Goal: Entertainment & Leisure: Consume media (video, audio)

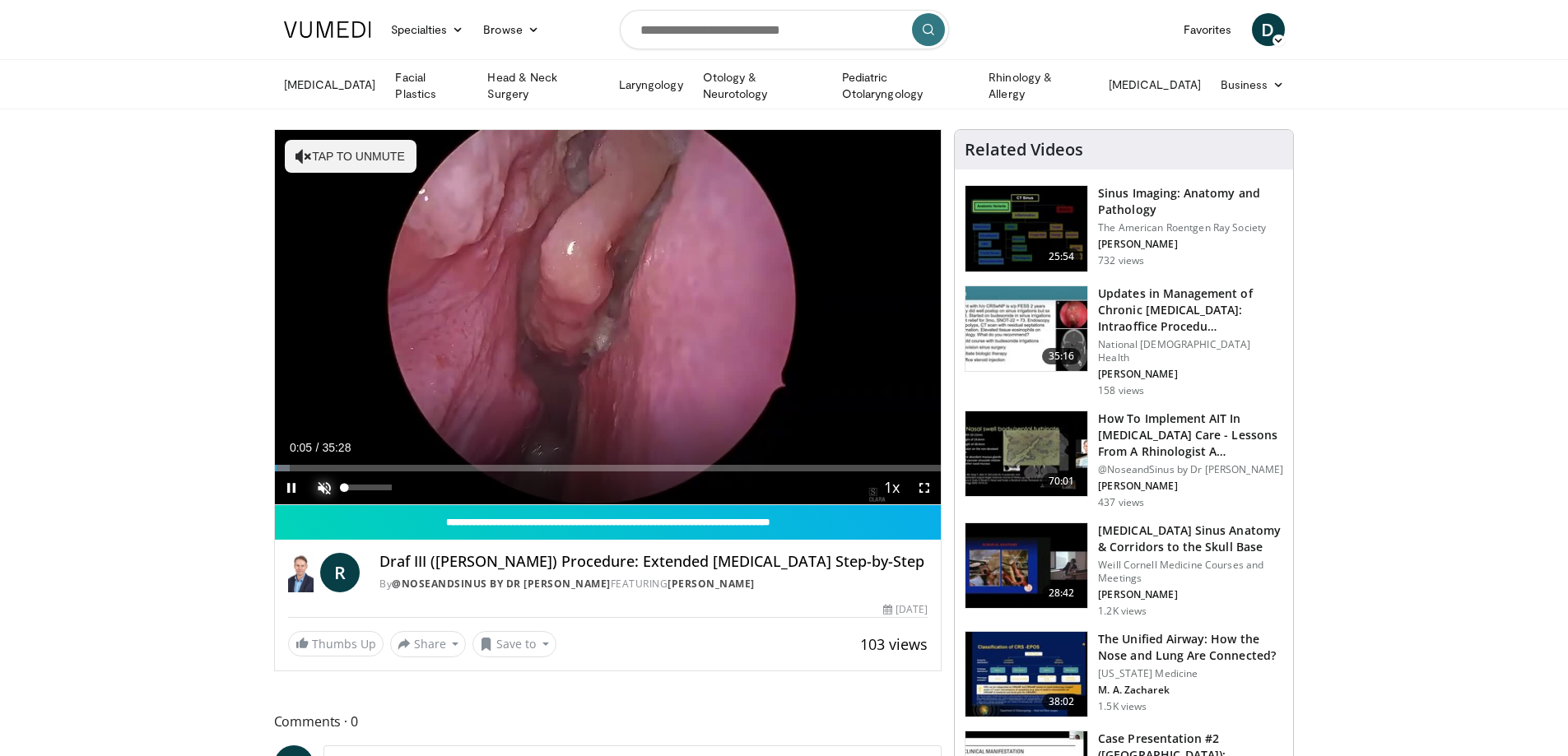
click at [321, 485] on span "Video Player" at bounding box center [324, 488] width 33 height 33
click at [287, 486] on span "Video Player" at bounding box center [291, 488] width 33 height 33
click at [290, 485] on span "Video Player" at bounding box center [291, 488] width 33 height 33
click at [291, 489] on span "Video Player" at bounding box center [291, 488] width 33 height 33
